Goal: Task Accomplishment & Management: Manage account settings

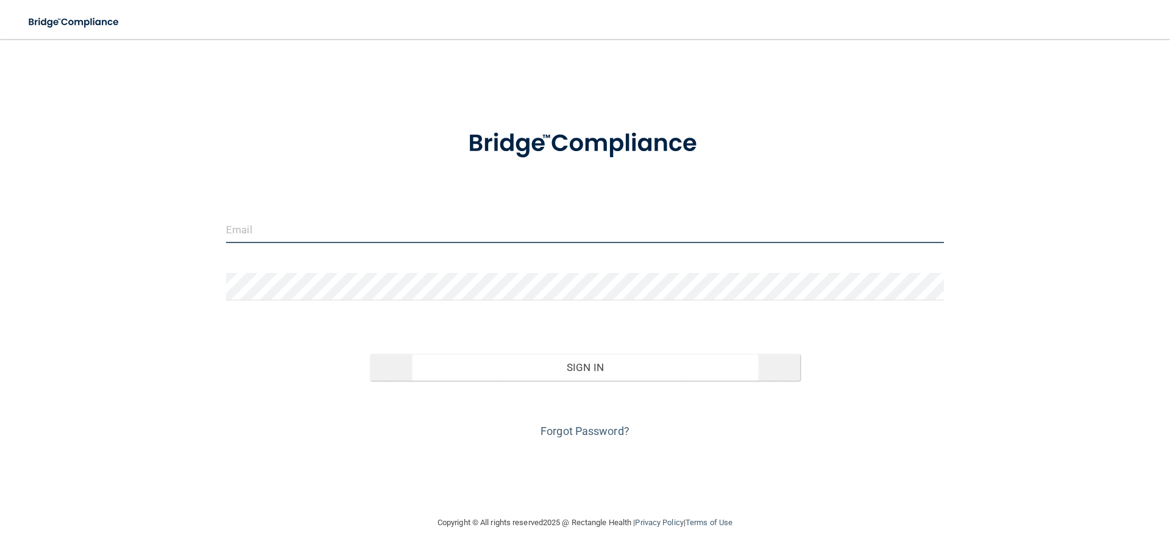
type input "[EMAIL_ADDRESS][DOMAIN_NAME]"
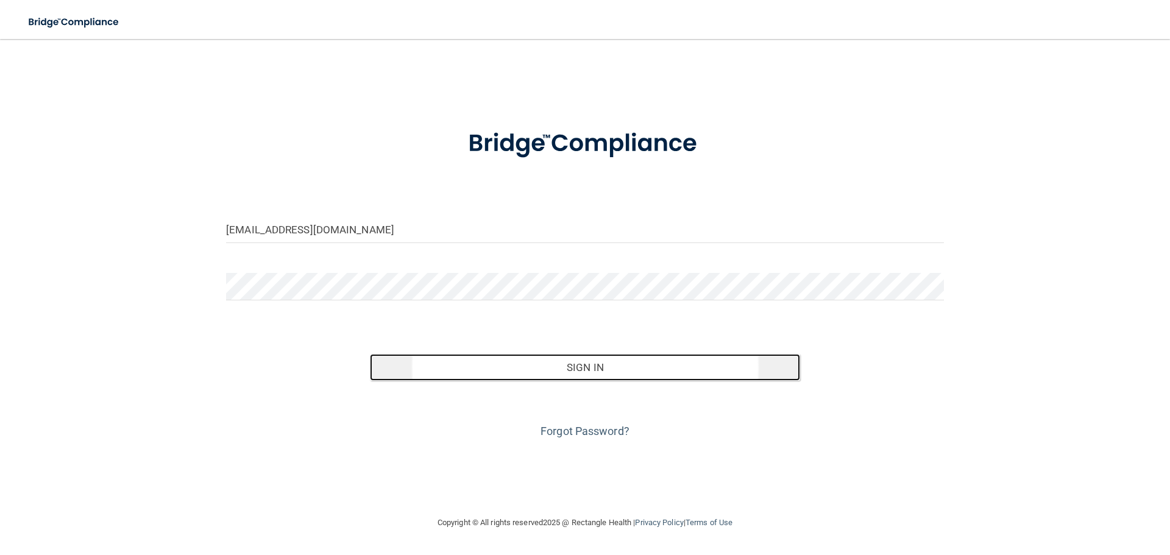
click at [590, 369] on button "Sign In" at bounding box center [585, 367] width 431 height 27
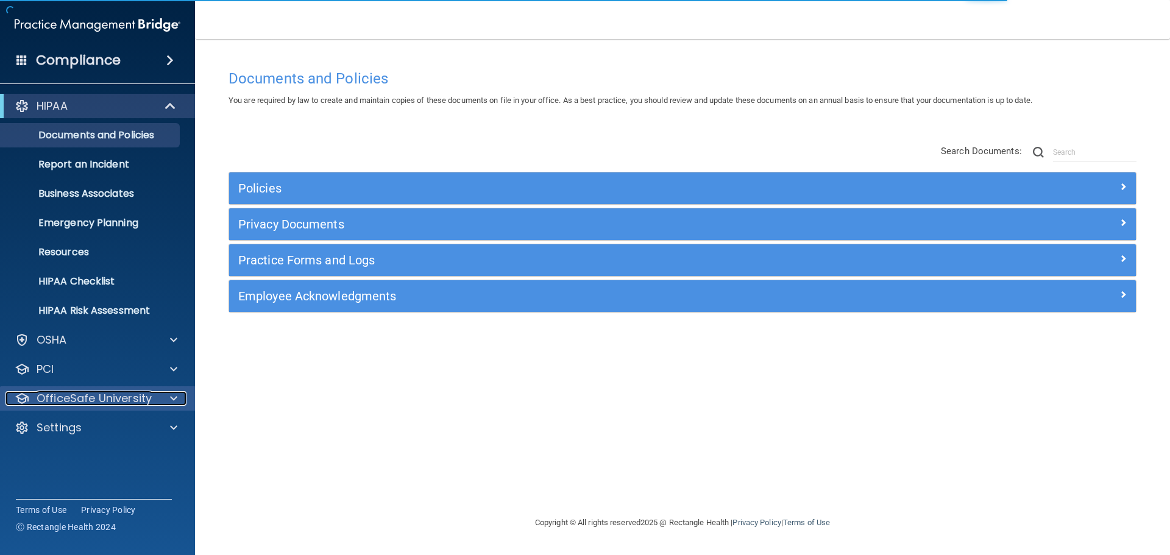
click at [175, 395] on span at bounding box center [173, 398] width 7 height 15
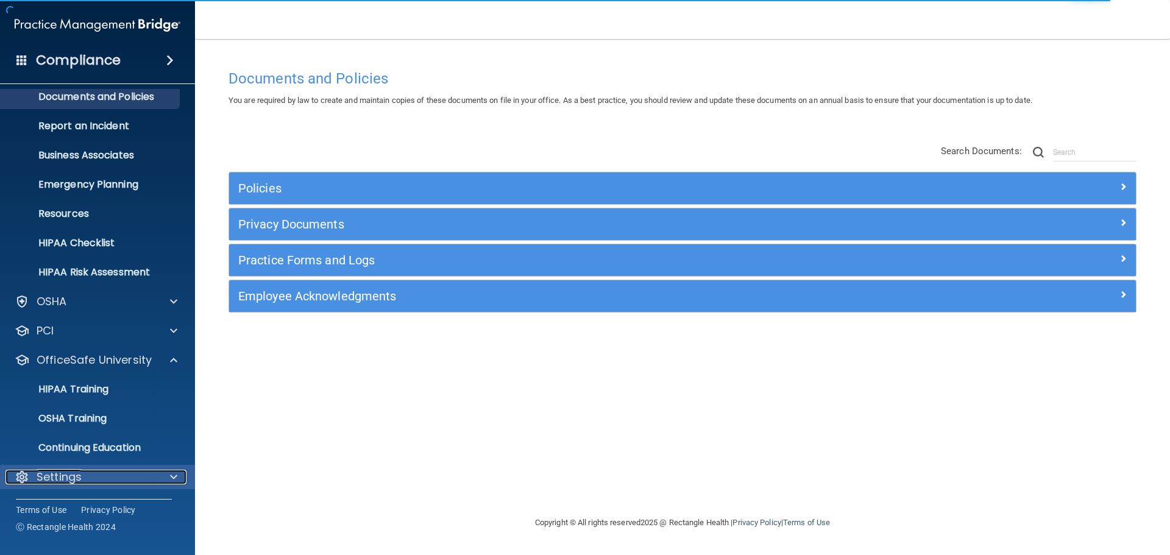
click at [173, 473] on span at bounding box center [173, 477] width 7 height 15
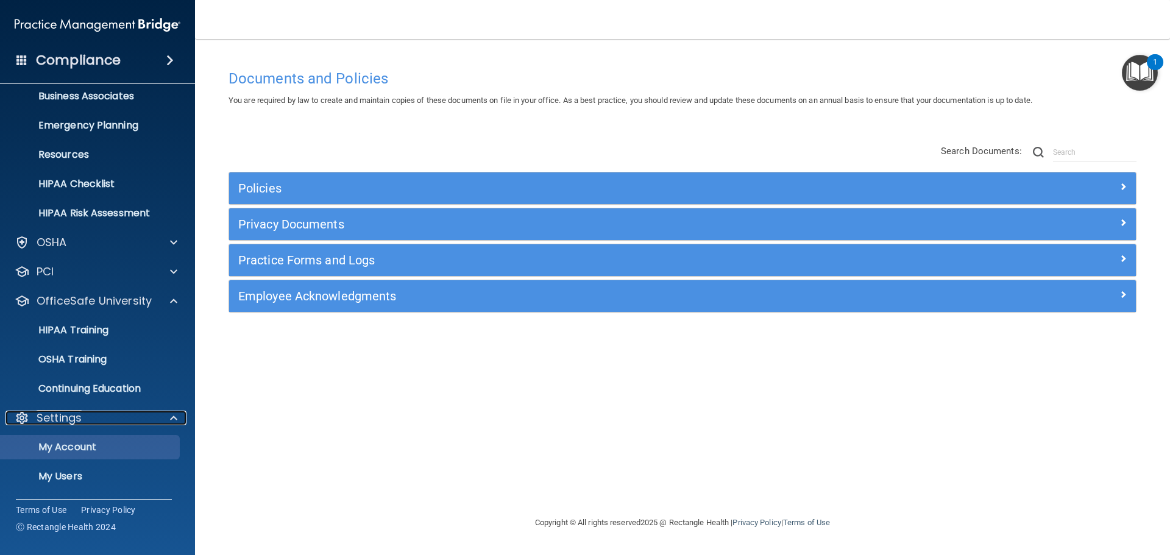
scroll to position [155, 0]
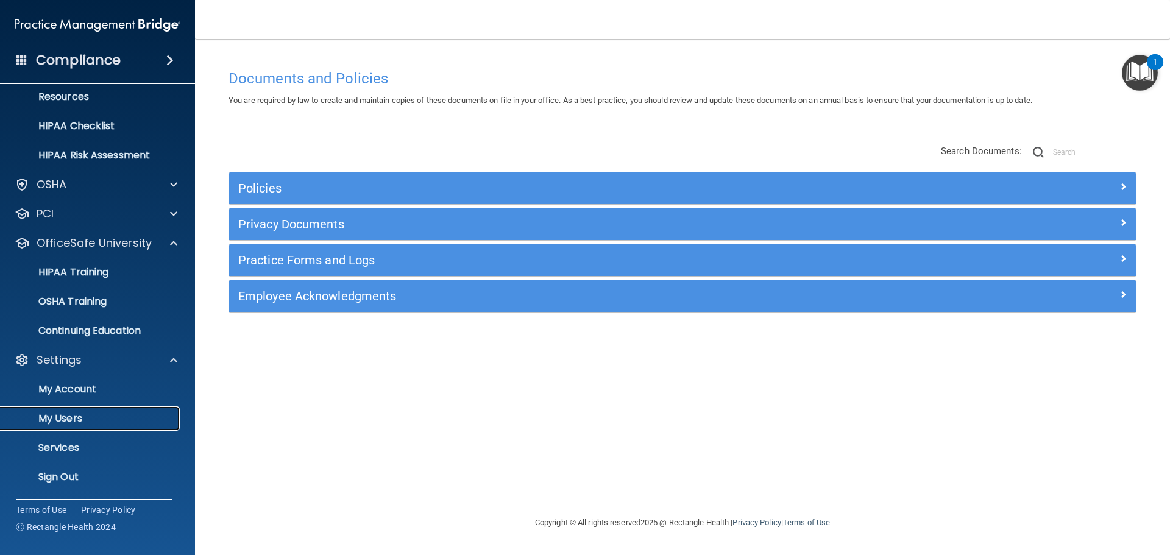
click at [67, 417] on p "My Users" at bounding box center [91, 419] width 166 height 12
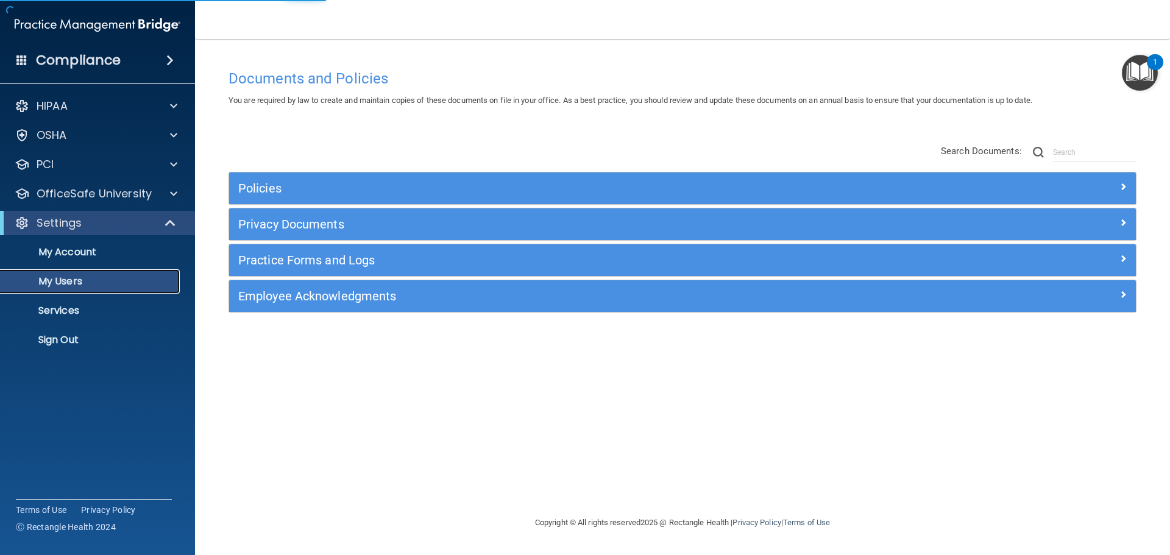
select select "20"
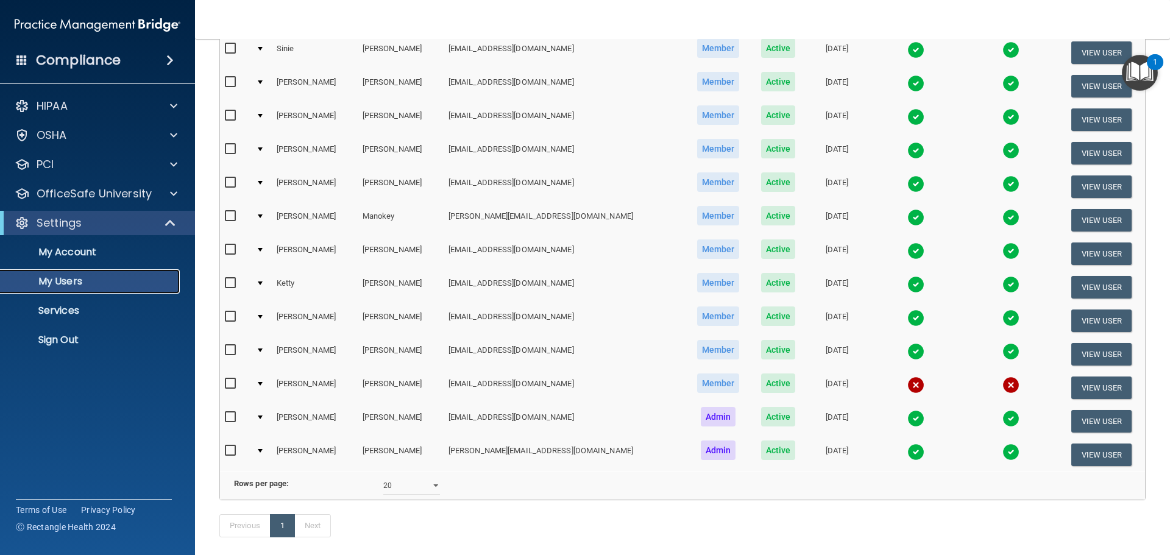
scroll to position [122, 0]
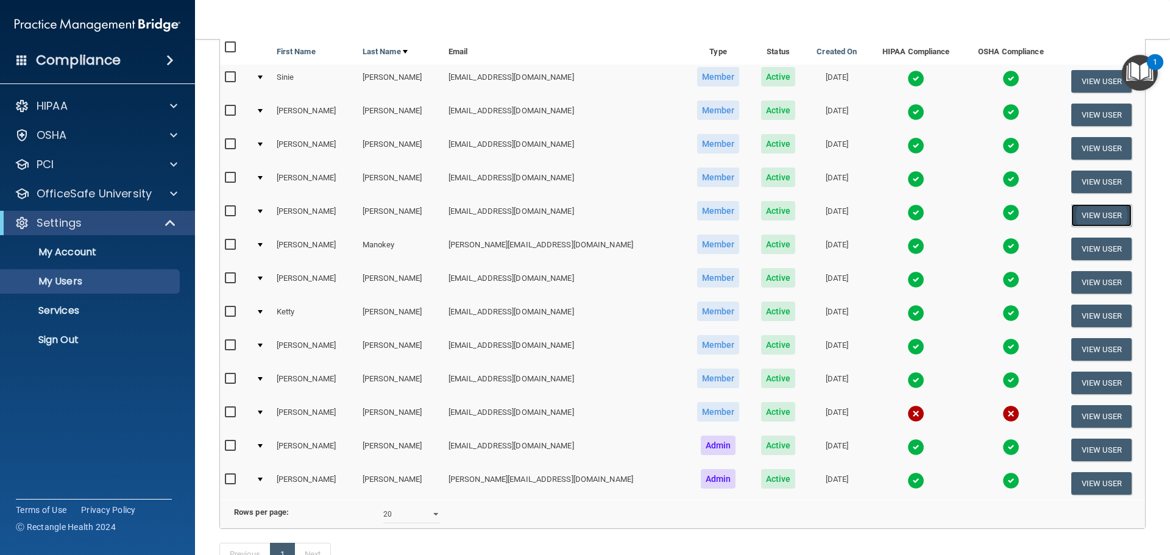
click at [1089, 214] on button "View User" at bounding box center [1101, 215] width 60 height 23
